Goal: Task Accomplishment & Management: Use online tool/utility

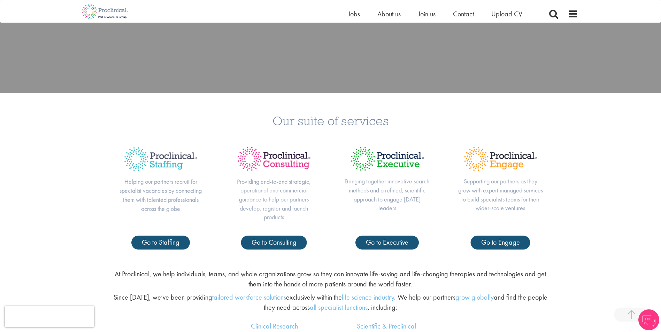
scroll to position [267, 0]
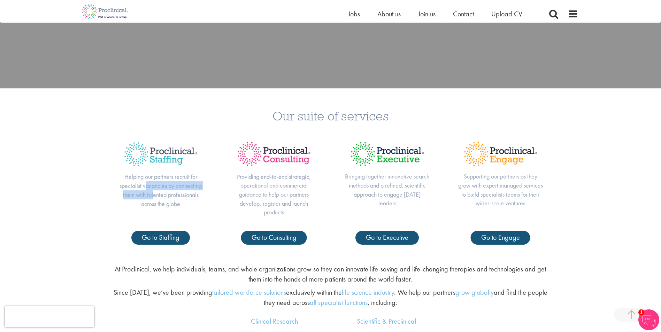
drag, startPoint x: 147, startPoint y: 188, endPoint x: 153, endPoint y: 195, distance: 9.4
click at [153, 195] on p "Helping our partners recruit for specialist vacancies by connecting them with t…" at bounding box center [160, 191] width 85 height 36
drag, startPoint x: 153, startPoint y: 195, endPoint x: 156, endPoint y: 214, distance: 19.1
click at [156, 214] on div "Helping our partners recruit for specialist vacancies by connecting them with t…" at bounding box center [160, 183] width 113 height 95
click at [352, 14] on span "Jobs" at bounding box center [354, 13] width 12 height 9
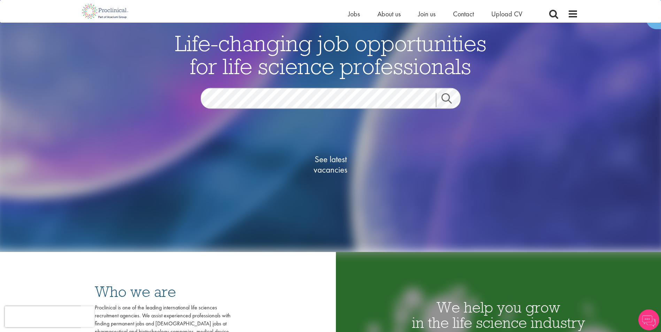
scroll to position [146, 0]
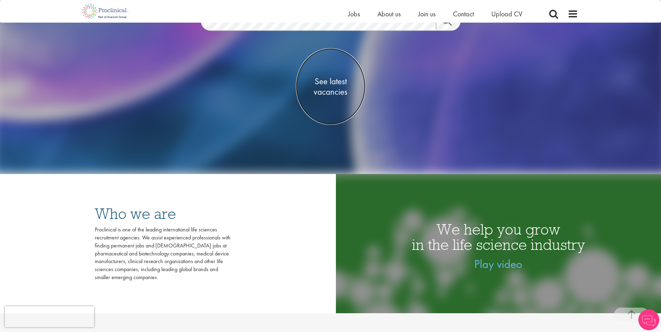
click at [325, 87] on span "See latest vacancies" at bounding box center [331, 86] width 70 height 21
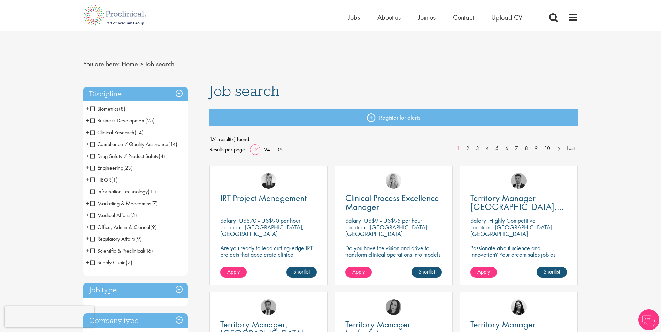
click at [92, 134] on span "Clinical Research" at bounding box center [112, 132] width 44 height 7
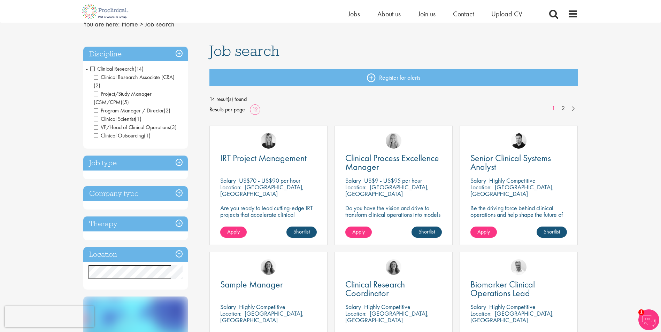
scroll to position [10, 0]
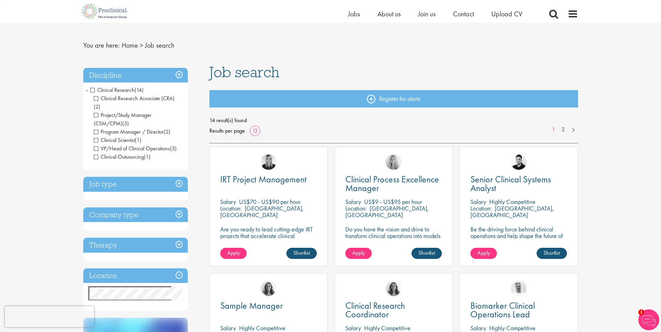
click at [87, 91] on span "-" at bounding box center [87, 90] width 2 height 10
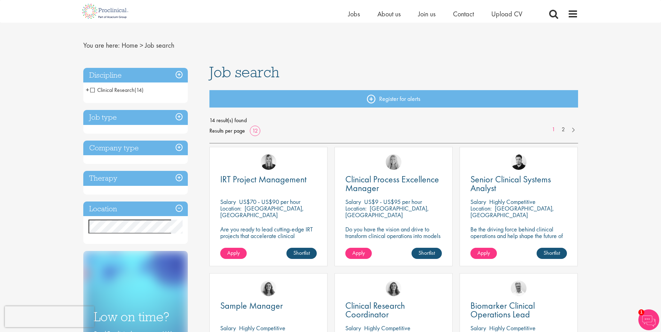
click at [91, 91] on span "Clinical Research" at bounding box center [112, 89] width 44 height 7
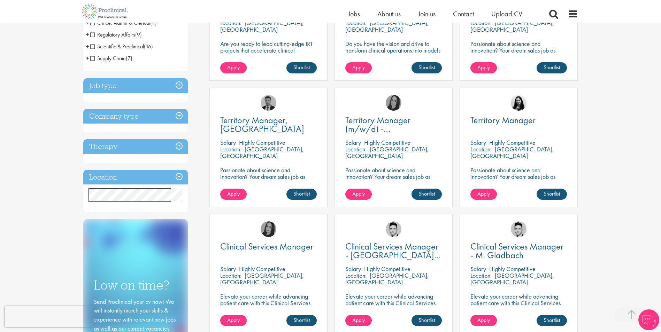
scroll to position [145, 0]
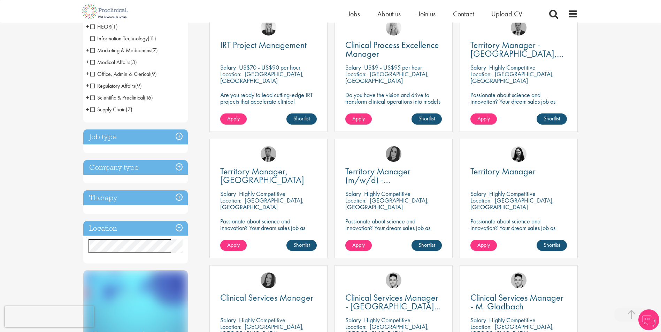
click at [115, 239] on div "Location Specified location Miles" at bounding box center [135, 242] width 105 height 43
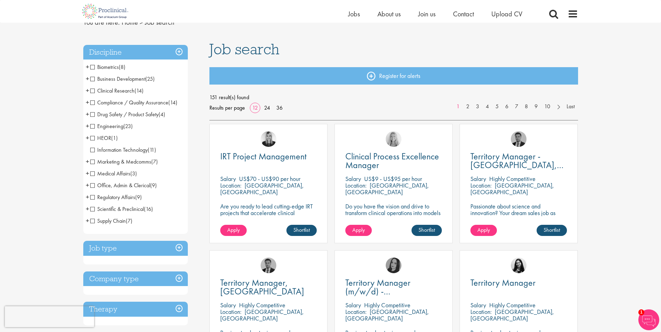
scroll to position [0, 0]
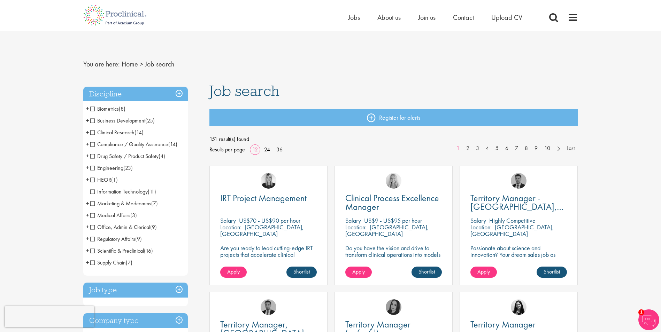
click at [386, 141] on span "151 result(s) found" at bounding box center [393, 139] width 369 height 10
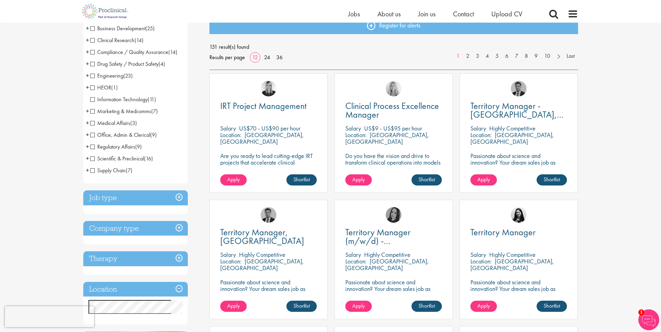
scroll to position [18, 0]
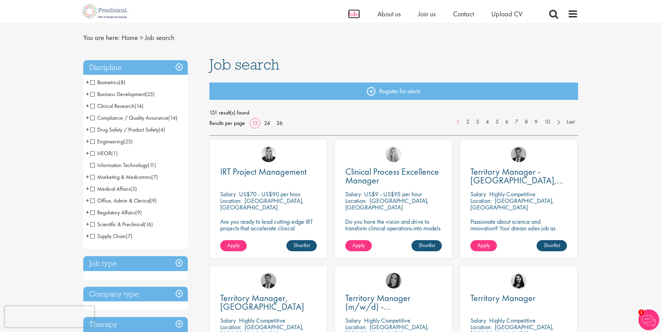
click at [351, 13] on span "Jobs" at bounding box center [354, 13] width 12 height 9
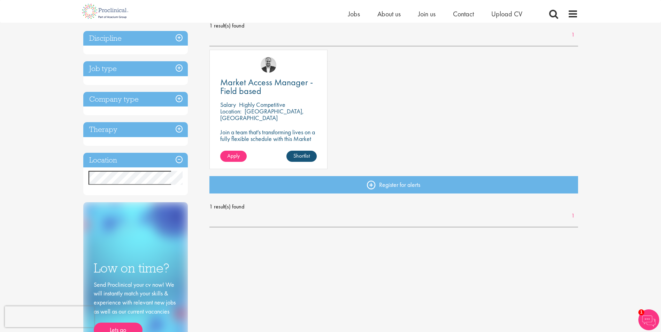
scroll to position [72, 0]
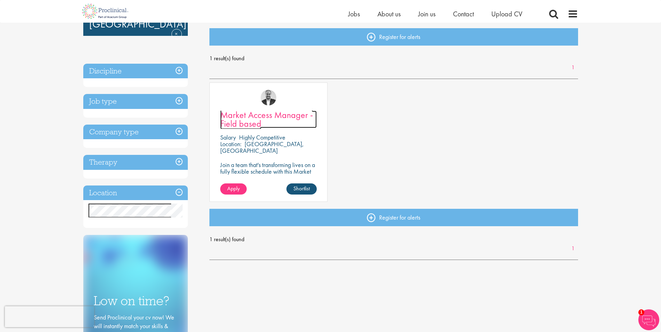
click at [229, 120] on span "Market Access Manager - Field based" at bounding box center [266, 119] width 93 height 21
